Goal: Complete application form

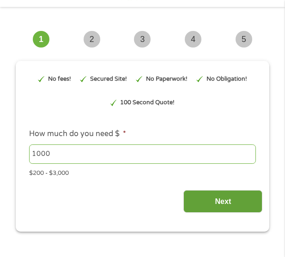
scroll to position [92, 0]
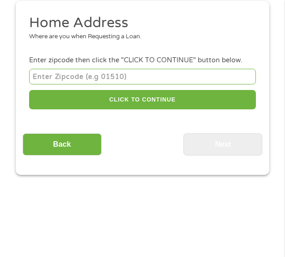
click at [207, 141] on div "Home Address Where are you when Requesting a Loan. Enter zipcode then click the…" at bounding box center [143, 88] width 240 height 148
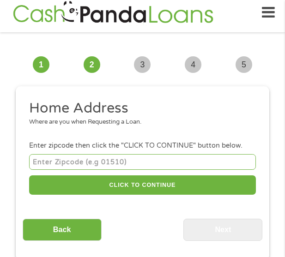
scroll to position [0, 0]
click at [184, 167] on input "number" at bounding box center [142, 161] width 227 height 15
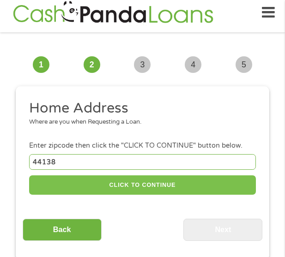
type input "44138"
click at [120, 188] on button "CLICK TO CONTINUE" at bounding box center [142, 186] width 227 height 20
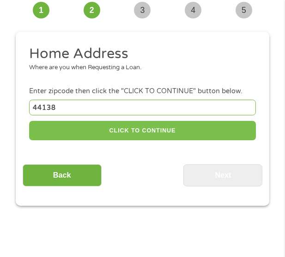
scroll to position [146, 0]
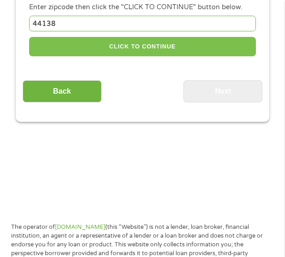
type input "44138"
type input "[GEOGRAPHIC_DATA]"
select select "[US_STATE]"
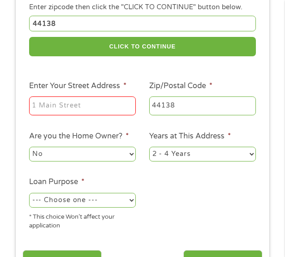
click at [66, 109] on input "Enter Your Street Address *" at bounding box center [82, 106] width 107 height 19
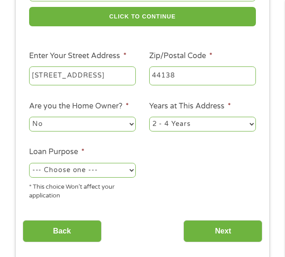
scroll to position [192, 0]
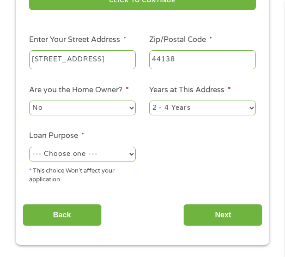
type input "[STREET_ADDRESS]"
click at [92, 104] on select "No Yes" at bounding box center [82, 108] width 107 height 15
select select "yes"
click at [29, 101] on select "No Yes" at bounding box center [82, 108] width 107 height 15
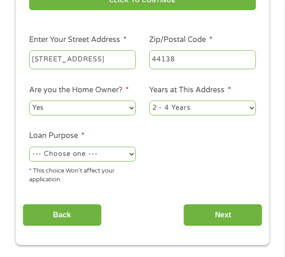
click at [218, 107] on select "1 Year or less 1 - 2 Years 2 - 4 Years Over 4 Years" at bounding box center [202, 108] width 107 height 15
select select "60months"
click at [149, 101] on select "1 Year or less 1 - 2 Years 2 - 4 Years Over 4 Years" at bounding box center [202, 108] width 107 height 15
click at [129, 156] on select "--- Choose one --- Pay Bills Debt Consolidation Home Improvement Major Purchase…" at bounding box center [82, 154] width 107 height 15
select select "other"
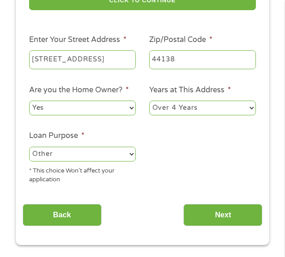
click at [29, 147] on select "--- Choose one --- Pay Bills Debt Consolidation Home Improvement Major Purchase…" at bounding box center [82, 154] width 107 height 15
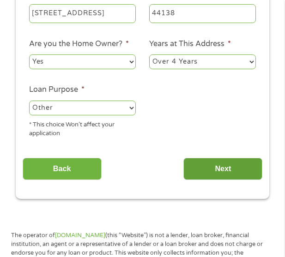
click at [213, 165] on input "Next" at bounding box center [223, 169] width 79 height 23
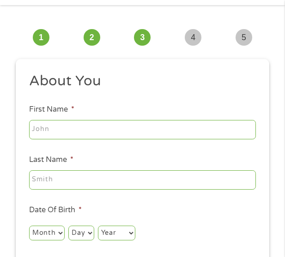
scroll to position [7, 0]
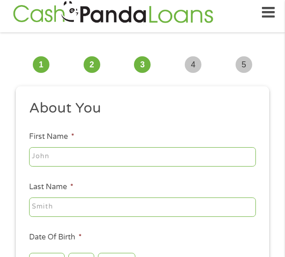
click at [117, 153] on input "First Name *" at bounding box center [142, 156] width 227 height 19
type input "[PERSON_NAME]"
click at [113, 207] on input "Last Name *" at bounding box center [142, 207] width 227 height 19
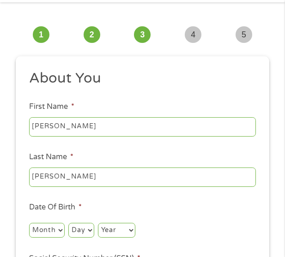
scroll to position [53, 0]
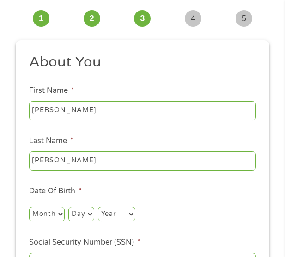
type input "[PERSON_NAME]"
click at [46, 214] on select "Month 1 2 3 4 5 6 7 8 9 10 11 12" at bounding box center [47, 214] width 36 height 15
select select "6"
click at [29, 207] on select "Month 1 2 3 4 5 6 7 8 9 10 11 12" at bounding box center [47, 214] width 36 height 15
click at [87, 212] on select "Day 1 2 3 4 5 6 7 8 9 10 11 12 13 14 15 16 17 18 19 20 21 22 23 24 25 26 27 28 …" at bounding box center [80, 214] width 25 height 15
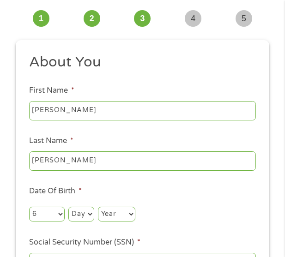
select select "6"
click at [68, 207] on select "Day 1 2 3 4 5 6 7 8 9 10 11 12 13 14 15 16 17 18 19 20 21 22 23 24 25 26 27 28 …" at bounding box center [80, 214] width 25 height 15
click at [128, 212] on select "Year [DATE] 2006 2005 2004 2003 2002 2001 2000 1999 1998 1997 1996 1995 1994 19…" at bounding box center [116, 214] width 37 height 15
select select "1987"
click at [98, 207] on select "Year [DATE] 2006 2005 2004 2003 2002 2001 2000 1999 1998 1997 1996 1995 1994 19…" at bounding box center [116, 214] width 37 height 15
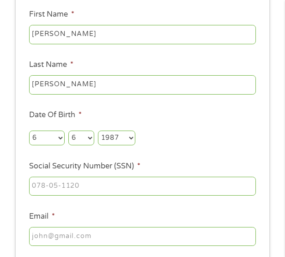
scroll to position [146, 0]
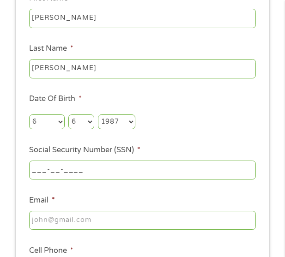
click at [112, 174] on input "___-__-____" at bounding box center [142, 170] width 227 height 19
type input "297-88-2682"
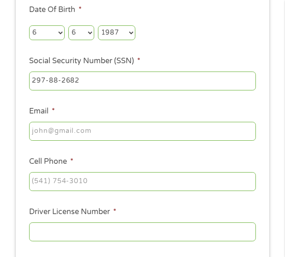
scroll to position [238, 0]
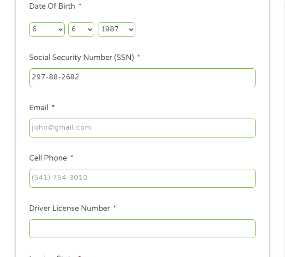
click at [93, 139] on div at bounding box center [142, 128] width 227 height 23
click at [94, 129] on input "Email *" at bounding box center [142, 128] width 227 height 19
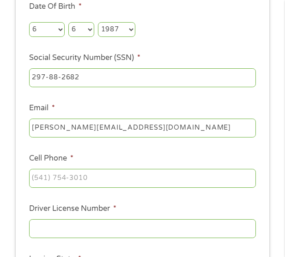
type input "[PERSON_NAME][EMAIL_ADDRESS][DOMAIN_NAME]"
click at [70, 175] on input "(___) ___-____" at bounding box center [142, 178] width 227 height 19
type input "[PHONE_NUMBER]"
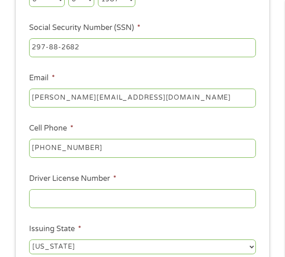
scroll to position [284, 0]
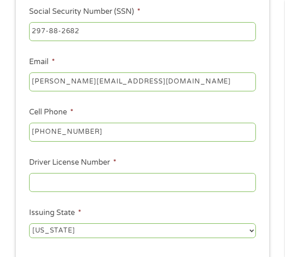
click at [62, 184] on input "Driver License Number *" at bounding box center [142, 182] width 227 height 19
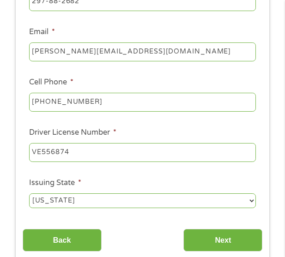
scroll to position [331, 0]
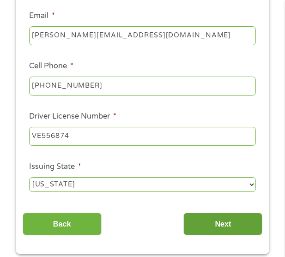
type input "VE556874"
click at [214, 223] on input "Next" at bounding box center [223, 224] width 79 height 23
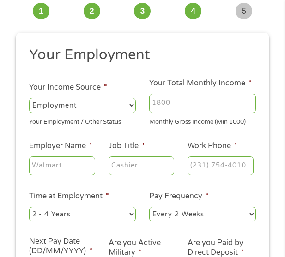
scroll to position [7, 0]
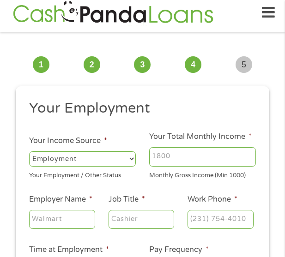
click at [210, 152] on input "Your Total Monthly Income *" at bounding box center [202, 156] width 107 height 19
type input "4500"
click at [70, 210] on input "Employer Name *" at bounding box center [62, 219] width 66 height 19
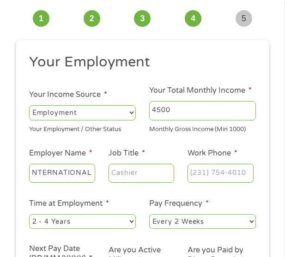
scroll to position [0, 0]
type input "INTERNATIONAL NEW COMERS ACADEMY"
click at [172, 178] on input "Job Title *" at bounding box center [142, 173] width 66 height 19
type input "TEACHER"
click at [214, 171] on input "(___) ___-____" at bounding box center [221, 173] width 66 height 19
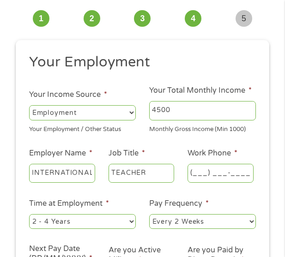
click at [235, 178] on input "(___) ___-____" at bounding box center [221, 173] width 66 height 19
type input "[PHONE_NUMBER]"
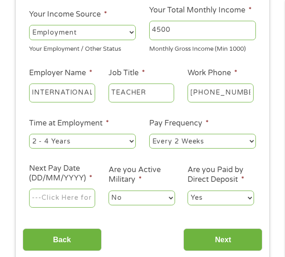
scroll to position [146, 0]
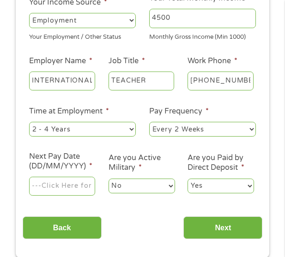
click at [120, 130] on select "--- Choose one --- 1 Year or less 1 - 2 Years 2 - 4 Years Over 4 Years" at bounding box center [82, 129] width 107 height 15
select select "60months"
click at [29, 122] on select "--- Choose one --- 1 Year or less 1 - 2 Years 2 - 4 Years Over 4 Years" at bounding box center [82, 129] width 107 height 15
click at [217, 134] on select "--- Choose one --- Every 2 Weeks Every Week Monthly Semi-Monthly" at bounding box center [202, 129] width 107 height 15
click at [149, 122] on select "--- Choose one --- Every 2 Weeks Every Week Monthly Semi-Monthly" at bounding box center [202, 129] width 107 height 15
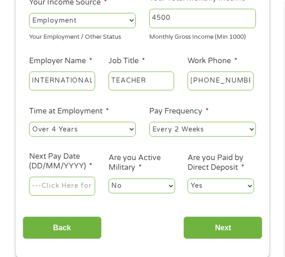
click at [73, 195] on input "Next Pay Date (DD/MM/YYYY) *" at bounding box center [62, 186] width 66 height 19
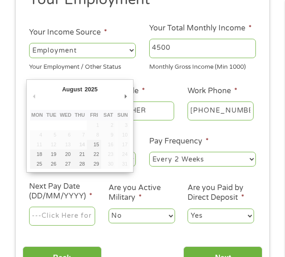
scroll to position [99, 0]
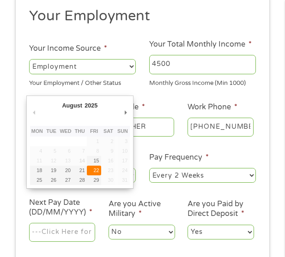
type input "[DATE]"
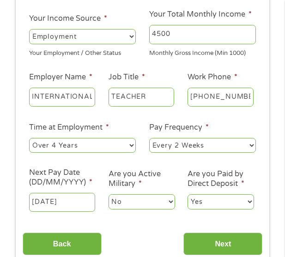
scroll to position [146, 0]
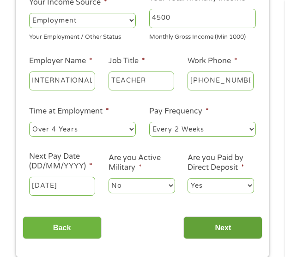
click at [220, 231] on input "Next" at bounding box center [223, 228] width 79 height 23
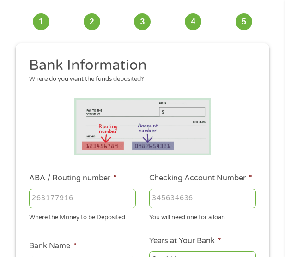
scroll to position [99, 0]
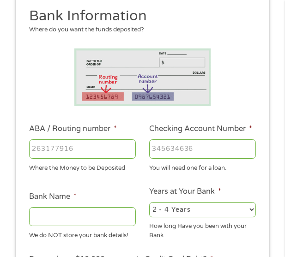
click at [57, 153] on input "ABA / Routing number *" at bounding box center [82, 149] width 107 height 19
click at [88, 151] on input "ABA / Routing number *" at bounding box center [82, 149] width 107 height 19
type input "231372691"
type input "SANTANDER"
type input "231372691"
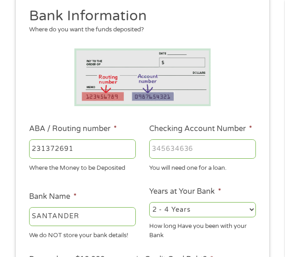
click at [177, 154] on input "Checking Account Number *" at bounding box center [202, 149] width 107 height 19
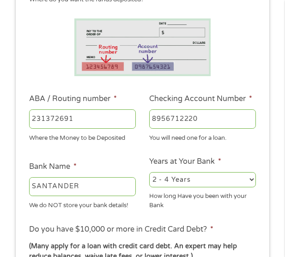
scroll to position [146, 0]
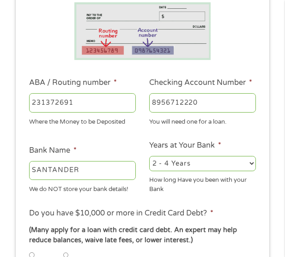
type input "8956712220"
click at [173, 160] on div "2 - 4 Years 6 - 12 Months 1 - 2 Years Over 4 Years" at bounding box center [202, 164] width 107 height 18
click at [173, 164] on select "2 - 4 Years 6 - 12 Months 1 - 2 Years Over 4 Years" at bounding box center [202, 163] width 107 height 15
click at [149, 160] on select "2 - 4 Years 6 - 12 Months 1 - 2 Years Over 4 Years" at bounding box center [202, 163] width 107 height 15
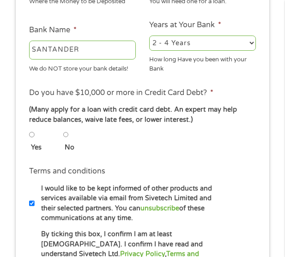
scroll to position [284, 0]
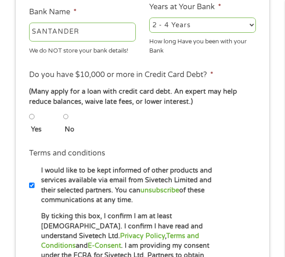
click at [68, 121] on input "No" at bounding box center [66, 116] width 6 height 11
radio input "true"
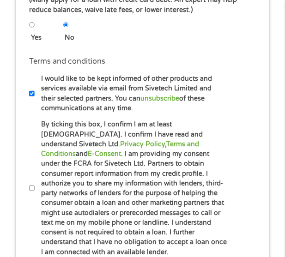
scroll to position [377, 0]
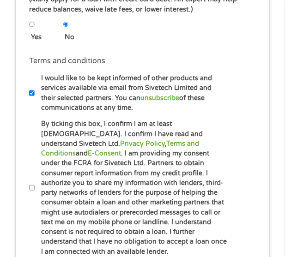
click at [31, 187] on input "By ticking this box, I confirm I am at least [DEMOGRAPHIC_DATA]. I confirm I ha…" at bounding box center [32, 188] width 6 height 11
checkbox input "true"
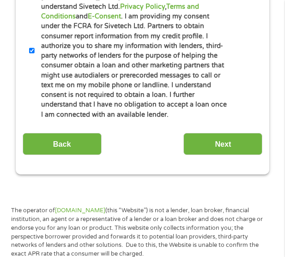
scroll to position [515, 0]
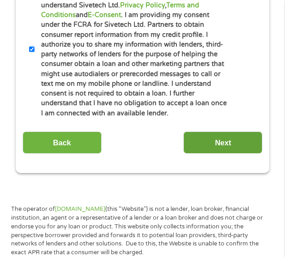
click at [209, 137] on input "Next" at bounding box center [223, 143] width 79 height 23
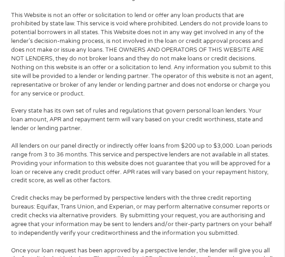
scroll to position [7, 0]
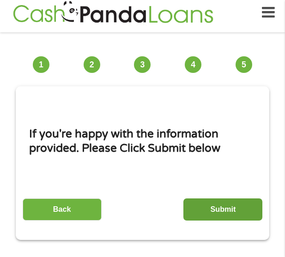
click at [232, 219] on input "Submit" at bounding box center [223, 210] width 79 height 23
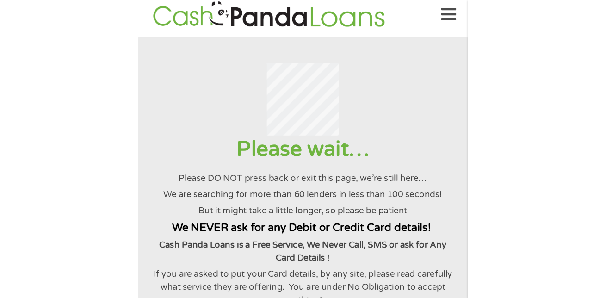
scroll to position [0, 0]
